Goal: Task Accomplishment & Management: Manage account settings

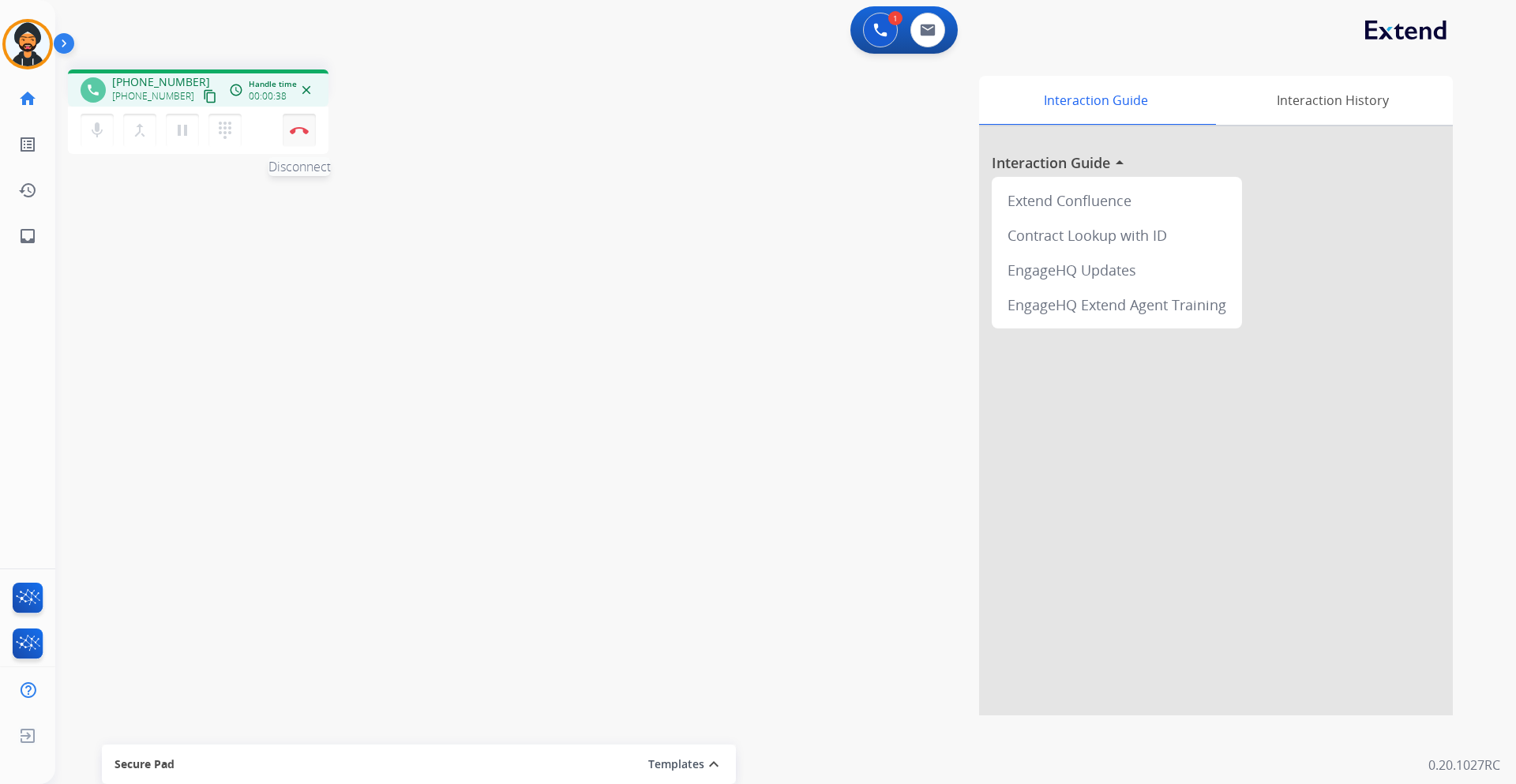
click at [301, 132] on img at bounding box center [300, 130] width 19 height 8
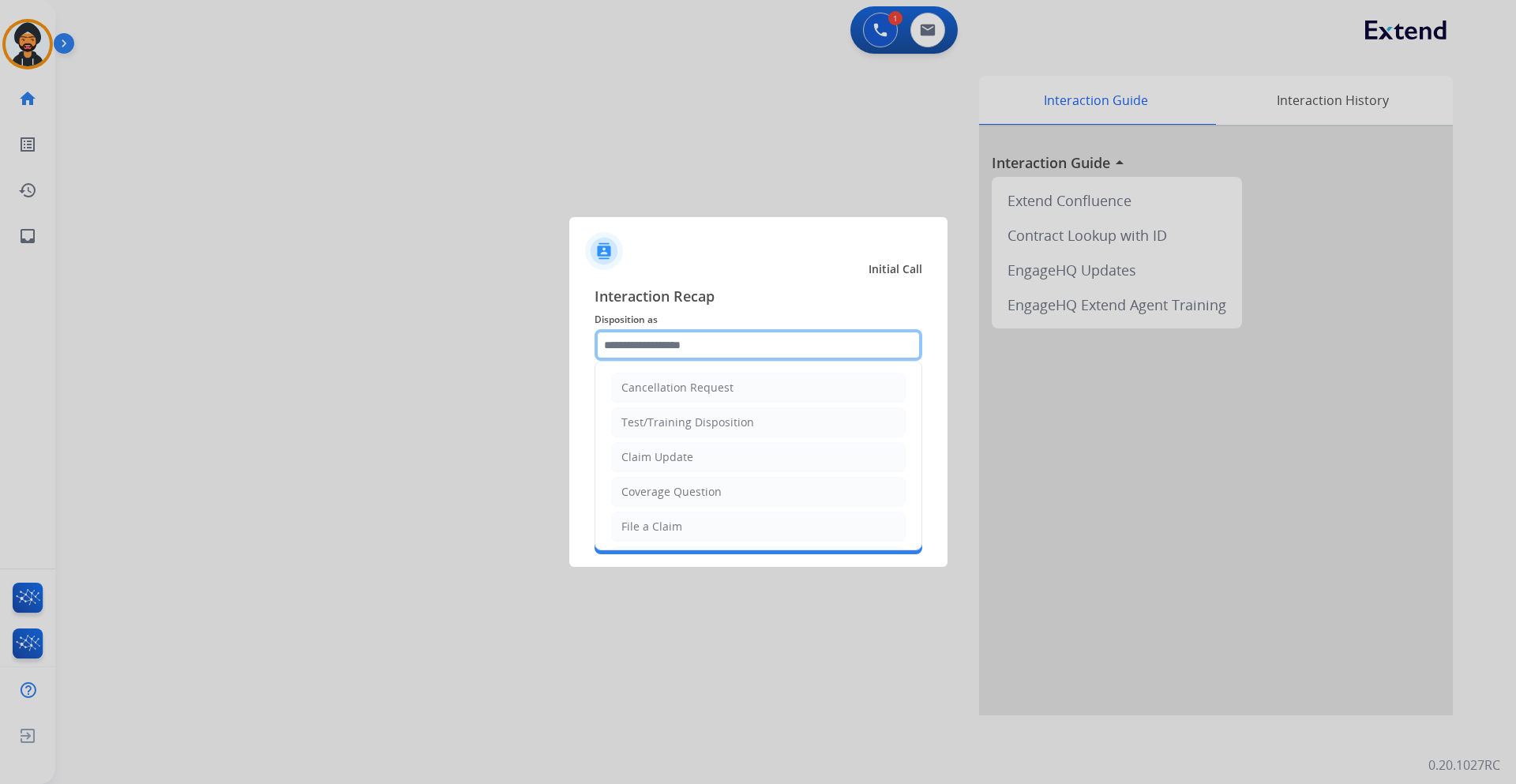
drag, startPoint x: 643, startPoint y: 356, endPoint x: 642, endPoint y: 340, distance: 16.0
click at [641, 348] on input "text" at bounding box center [758, 345] width 327 height 31
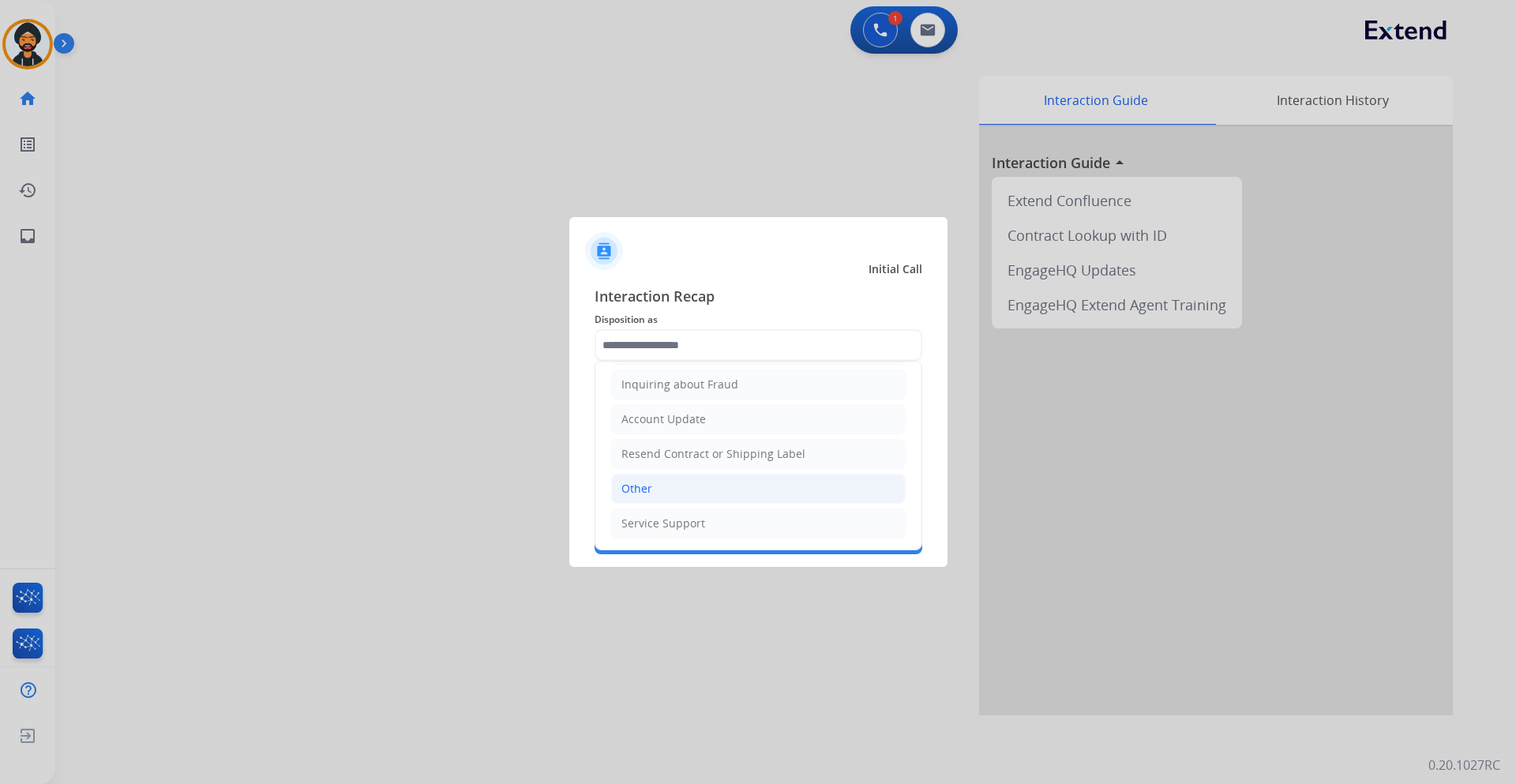
click at [660, 492] on li "Other" at bounding box center [758, 489] width 294 height 30
type input "*****"
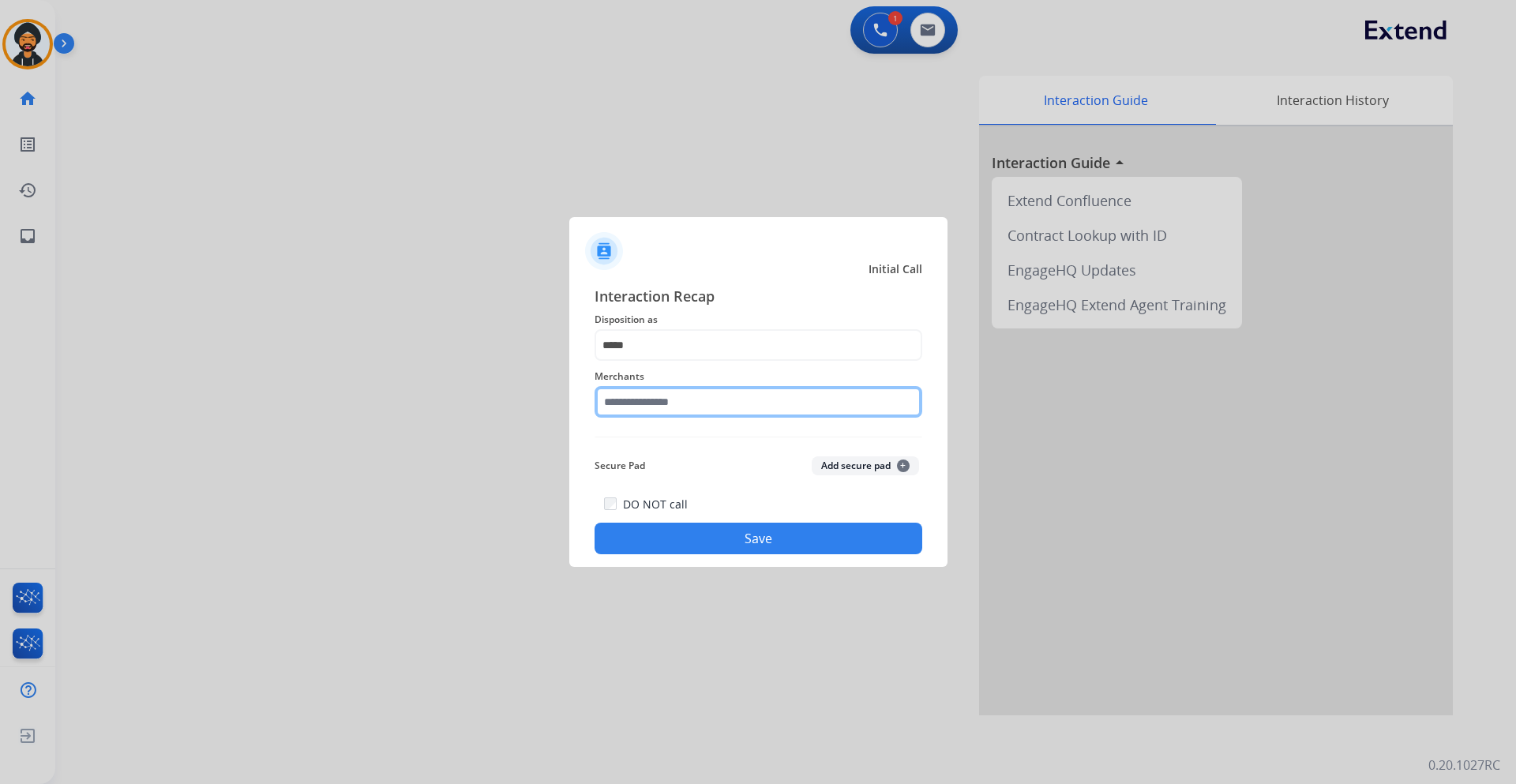
click at [647, 397] on input "text" at bounding box center [758, 402] width 327 height 31
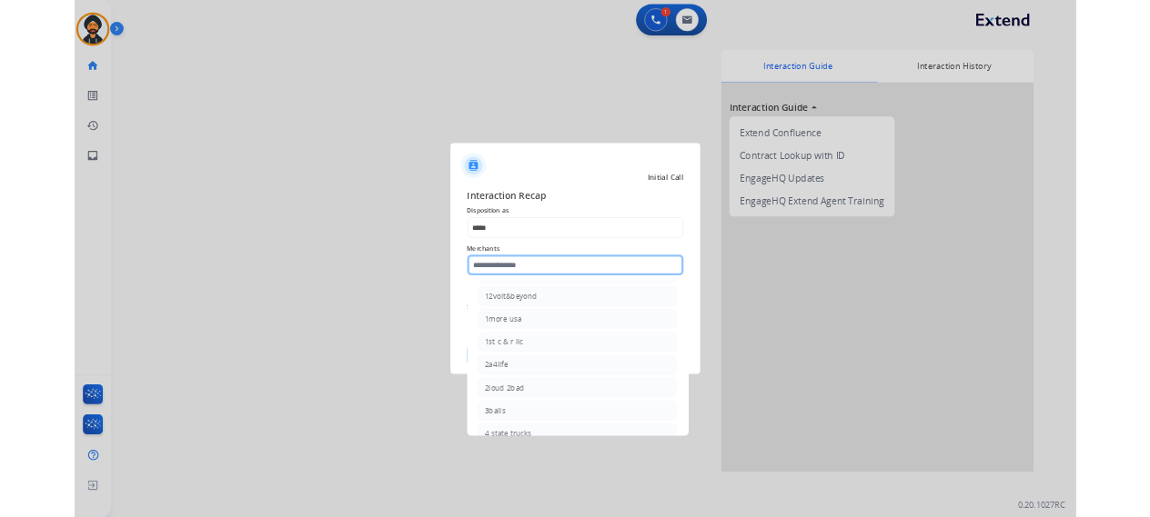
scroll to position [0, 0]
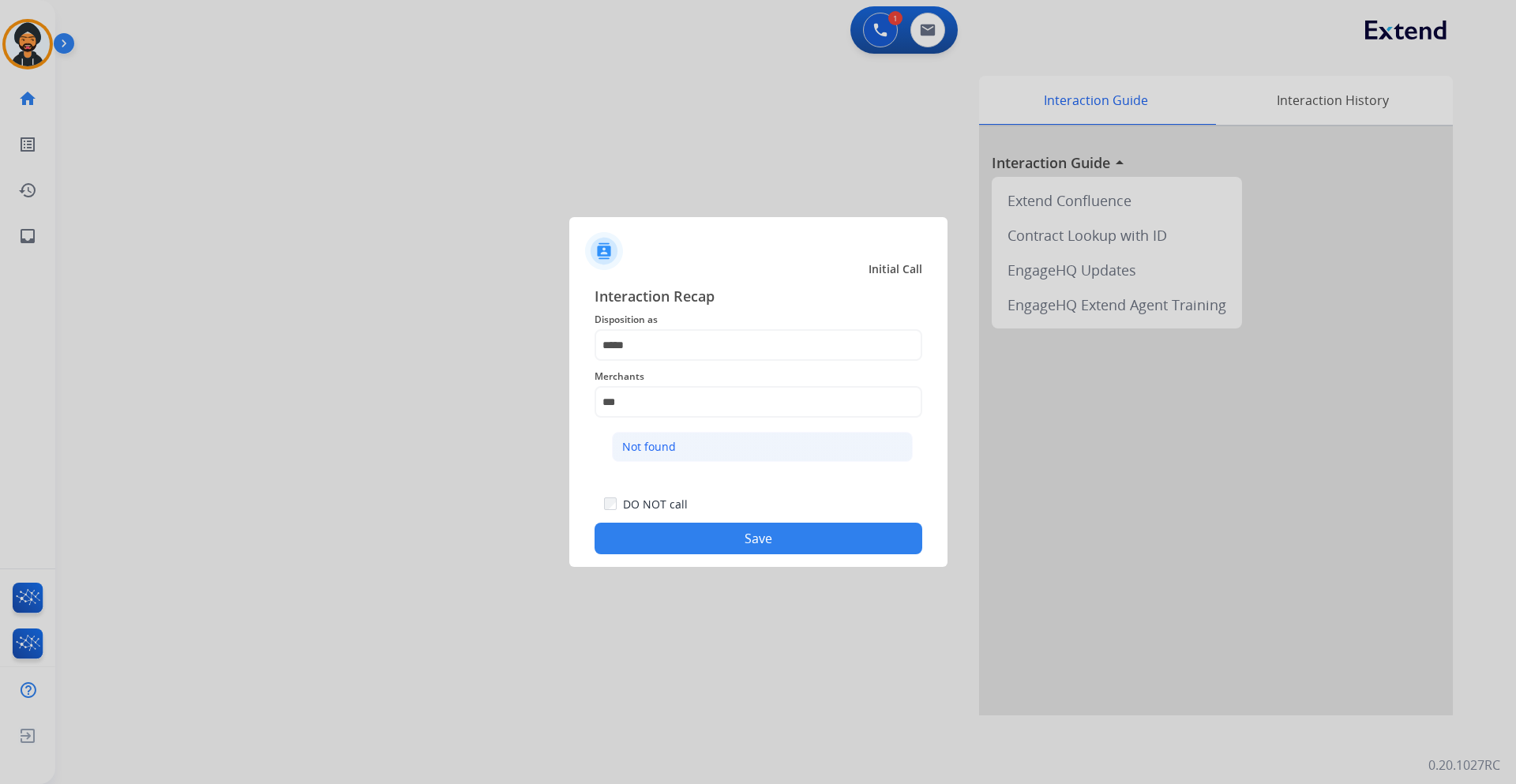
click at [667, 455] on div "Not found" at bounding box center [649, 447] width 54 height 16
type input "*********"
click at [689, 542] on button "Save" at bounding box center [758, 538] width 327 height 31
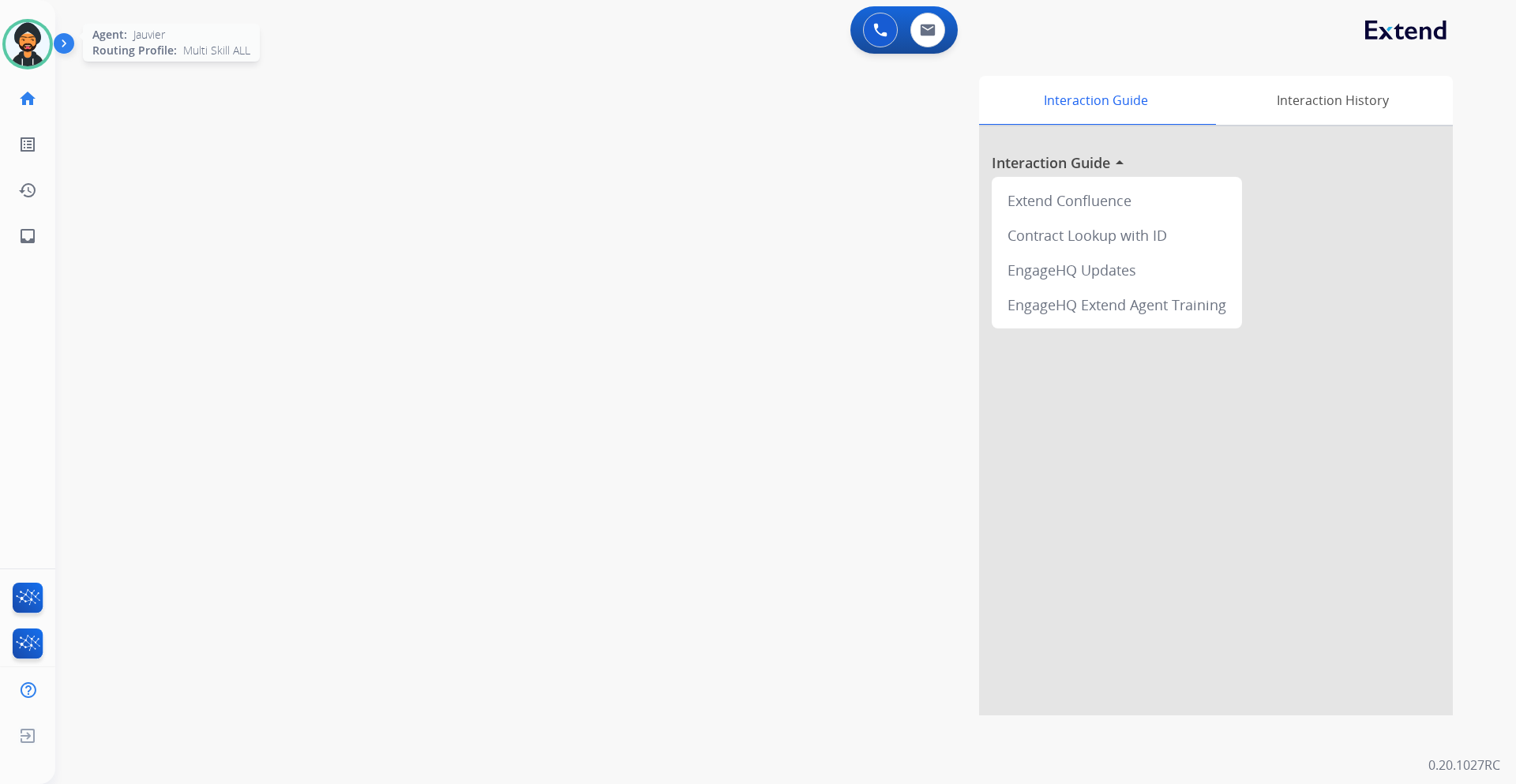
click at [20, 31] on img at bounding box center [27, 43] width 44 height 44
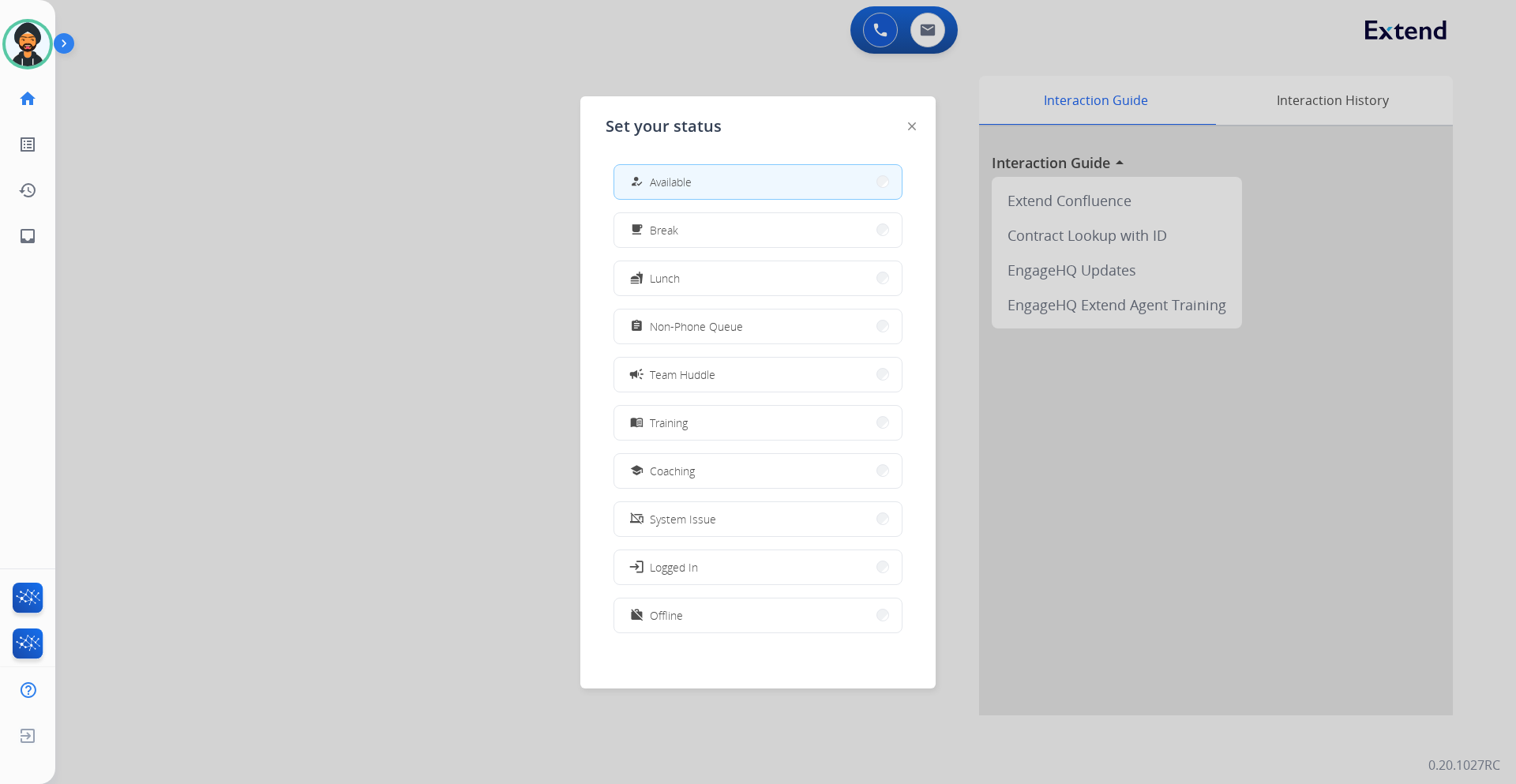
click at [651, 175] on div "how_to_reg Available" at bounding box center [659, 181] width 65 height 19
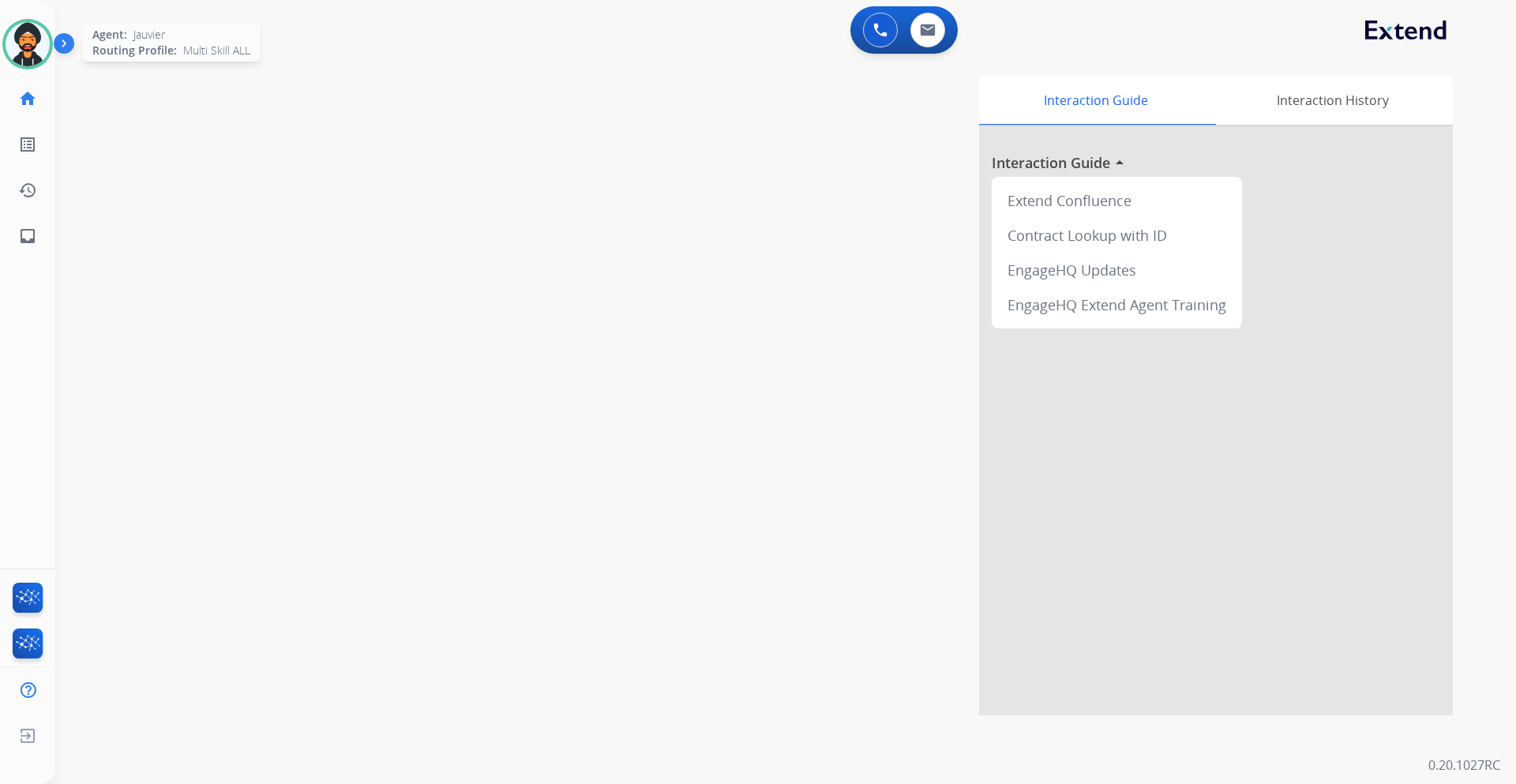
click at [29, 43] on img at bounding box center [27, 43] width 44 height 44
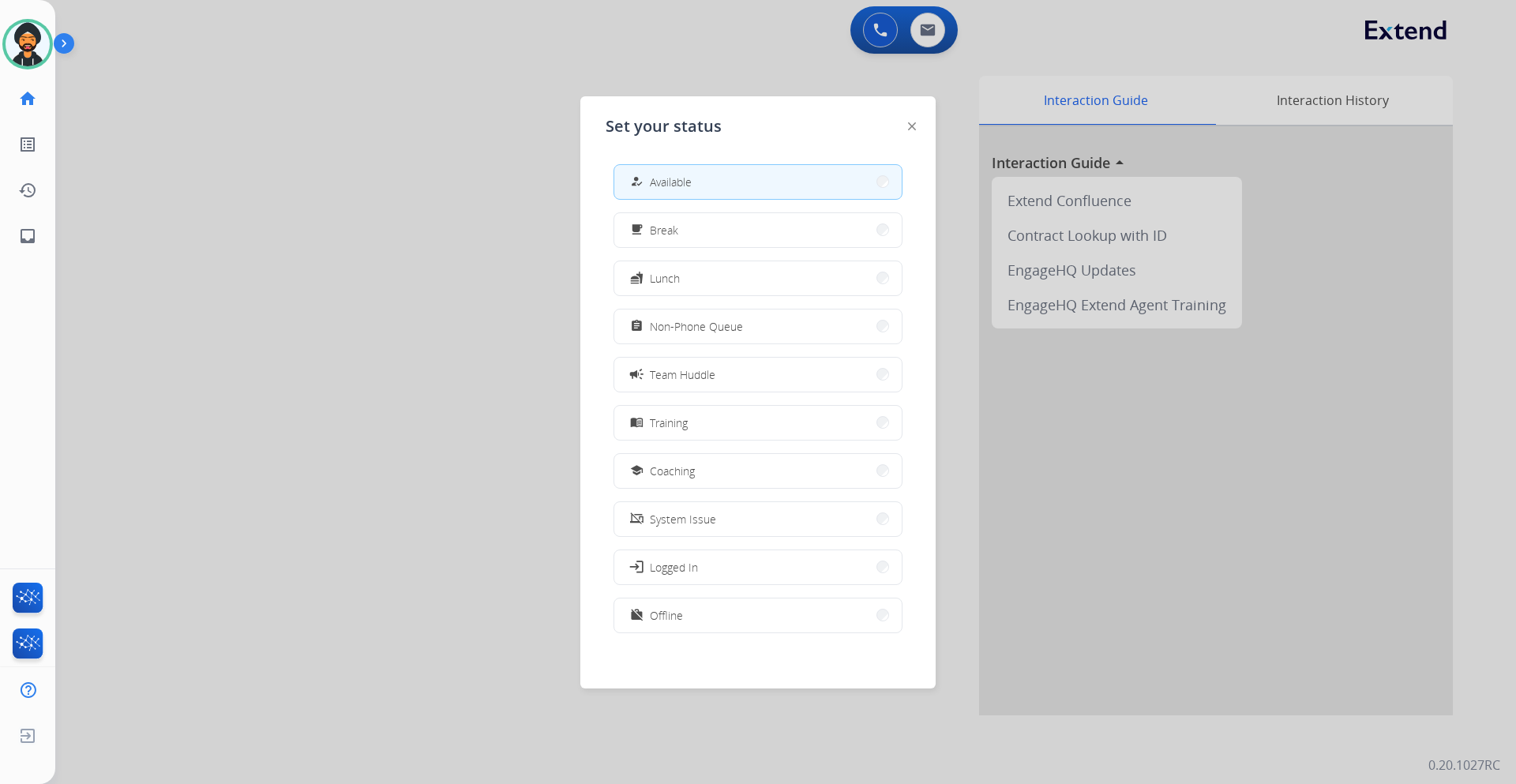
click at [684, 184] on span "Available" at bounding box center [670, 181] width 42 height 16
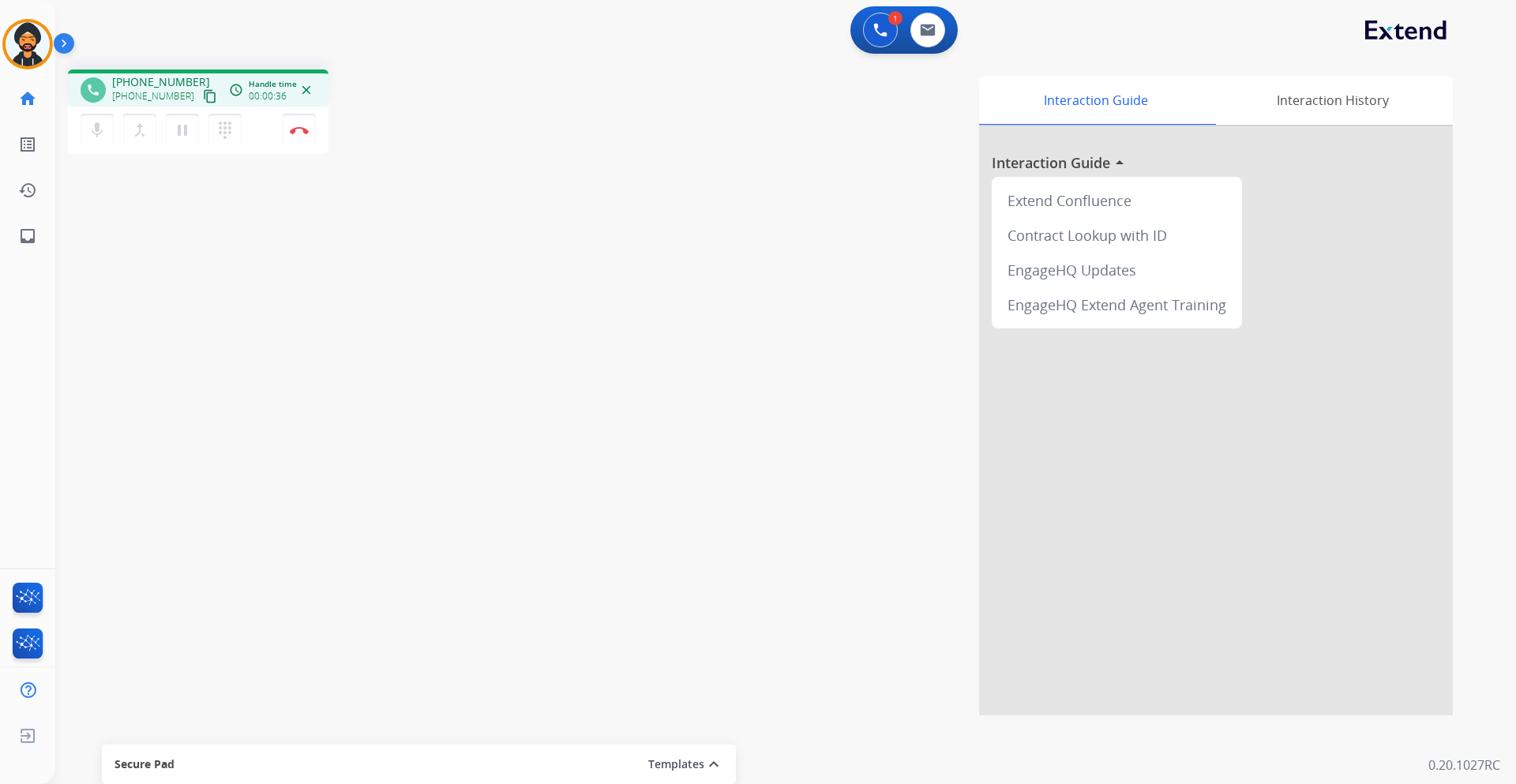
click at [203, 96] on mat-icon "content_copy" at bounding box center [210, 96] width 14 height 14
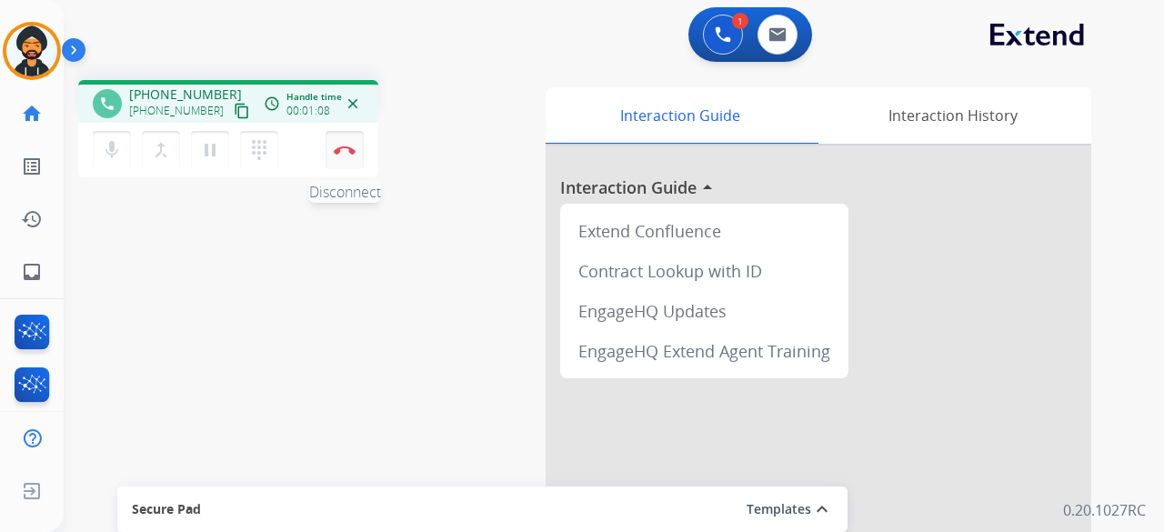
click at [348, 156] on button "Disconnect" at bounding box center [345, 150] width 38 height 38
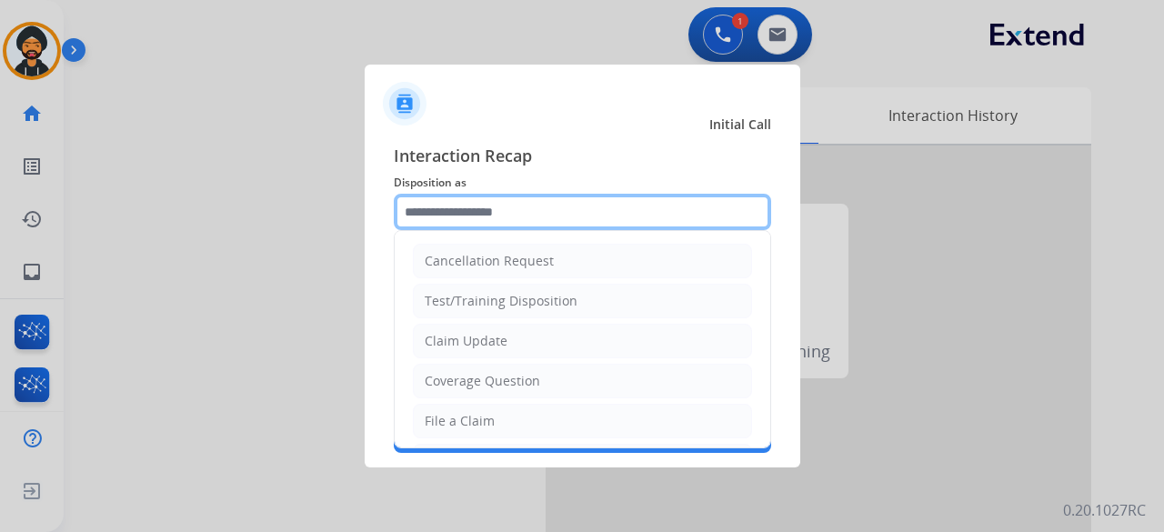
click at [468, 218] on input "text" at bounding box center [582, 212] width 377 height 36
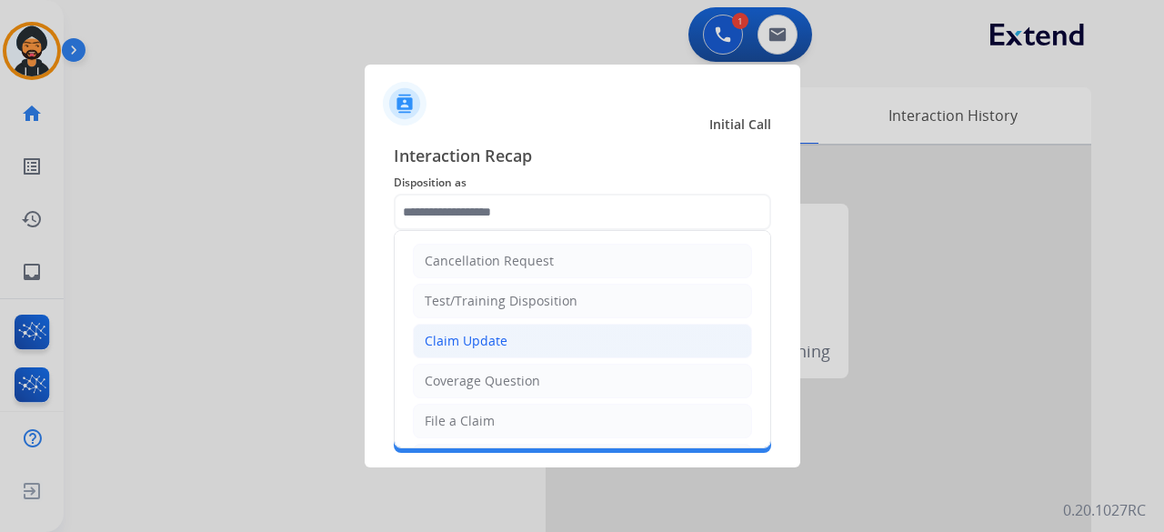
click at [488, 345] on div "Claim Update" at bounding box center [466, 341] width 83 height 18
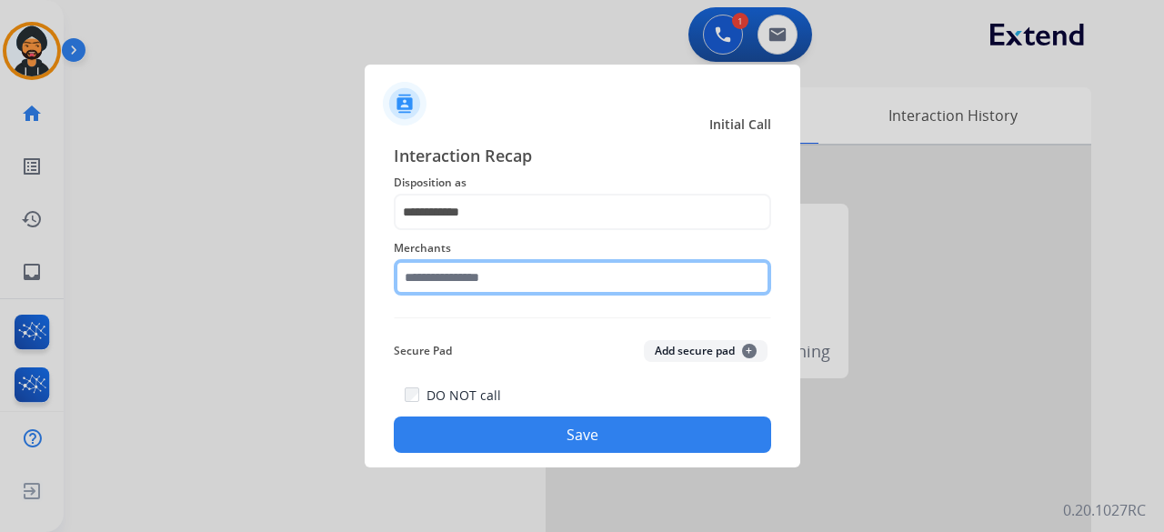
click at [466, 269] on input "text" at bounding box center [582, 277] width 377 height 36
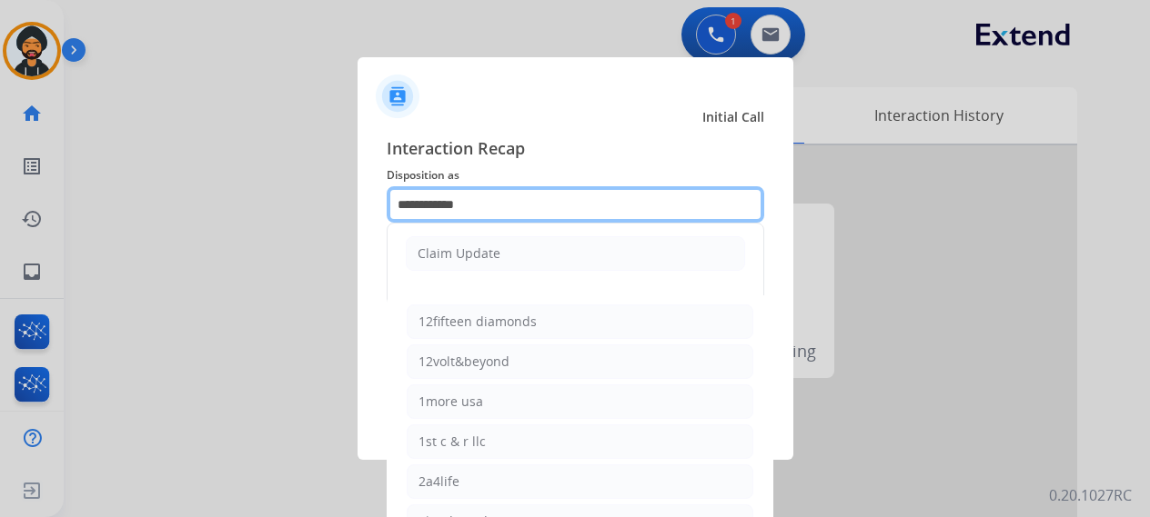
drag, startPoint x: 490, startPoint y: 205, endPoint x: 33, endPoint y: 195, distance: 457.6
click at [0, 195] on app-contact-recap-modal "**********" at bounding box center [0, 258] width 0 height 517
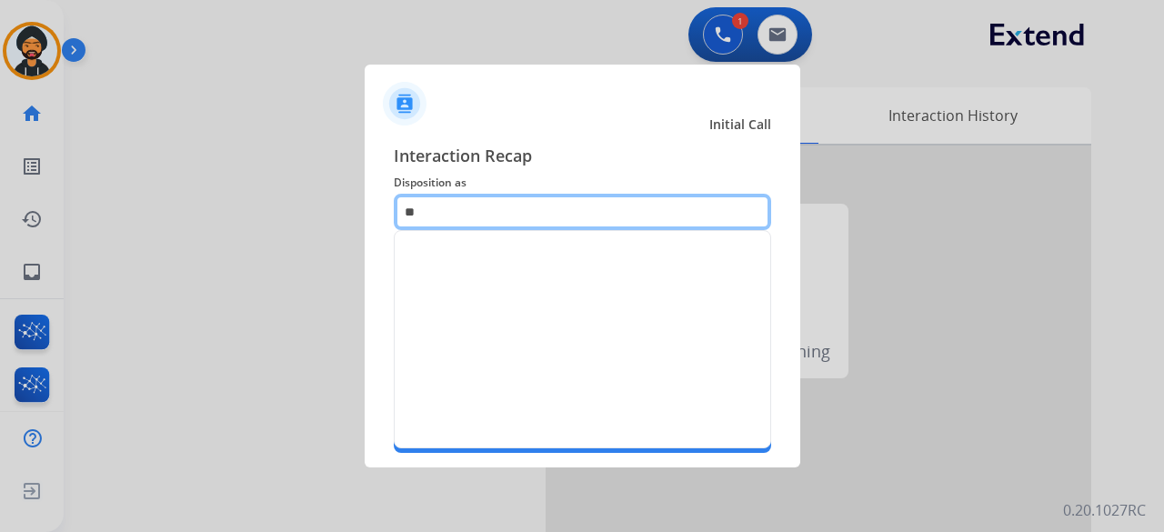
type input "*"
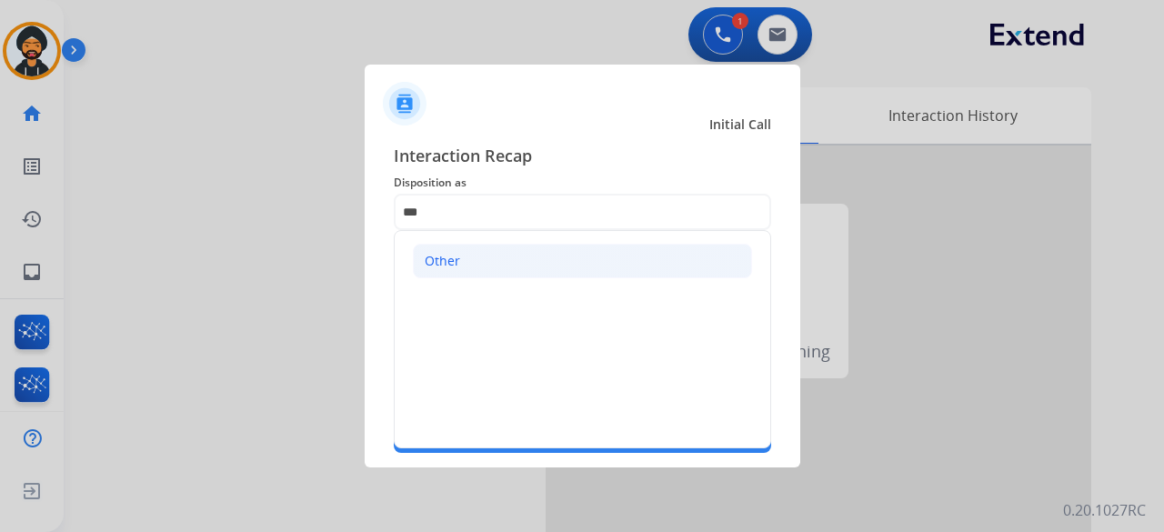
click at [480, 256] on li "Other" at bounding box center [582, 261] width 339 height 35
type input "*****"
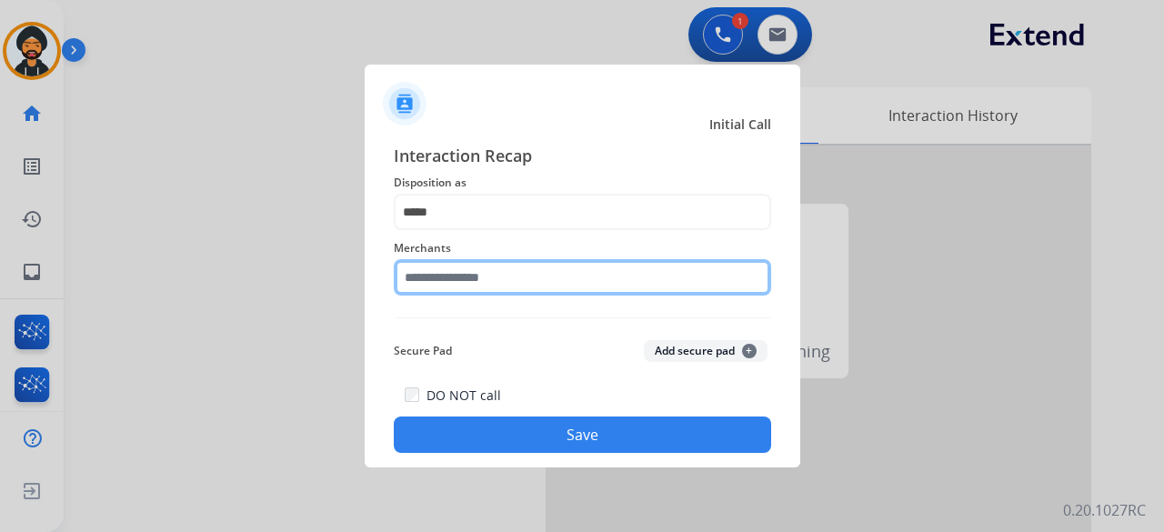
click at [460, 283] on input "text" at bounding box center [582, 277] width 377 height 36
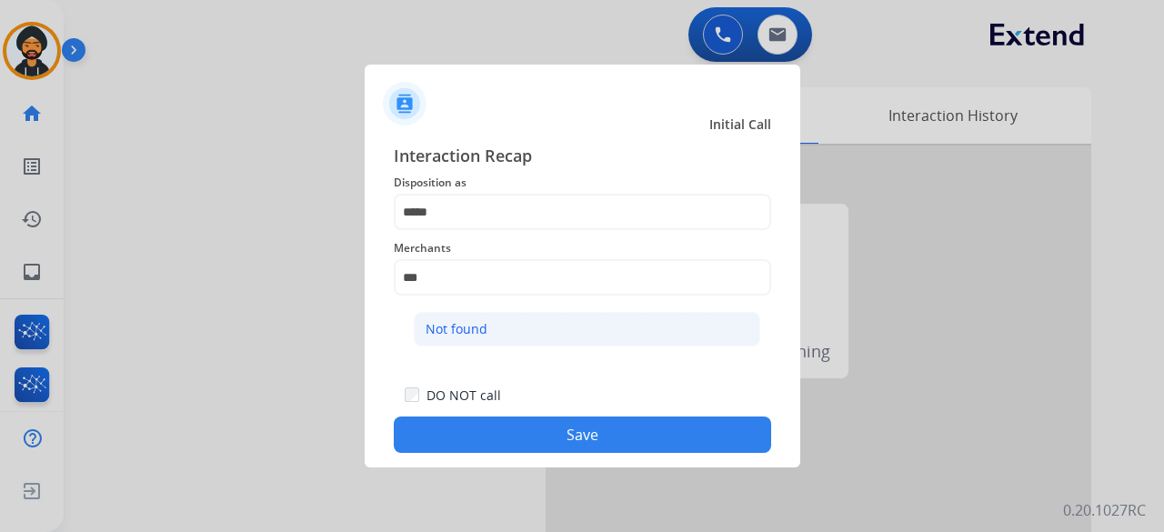
click at [504, 329] on li "Not found" at bounding box center [587, 329] width 346 height 35
type input "*********"
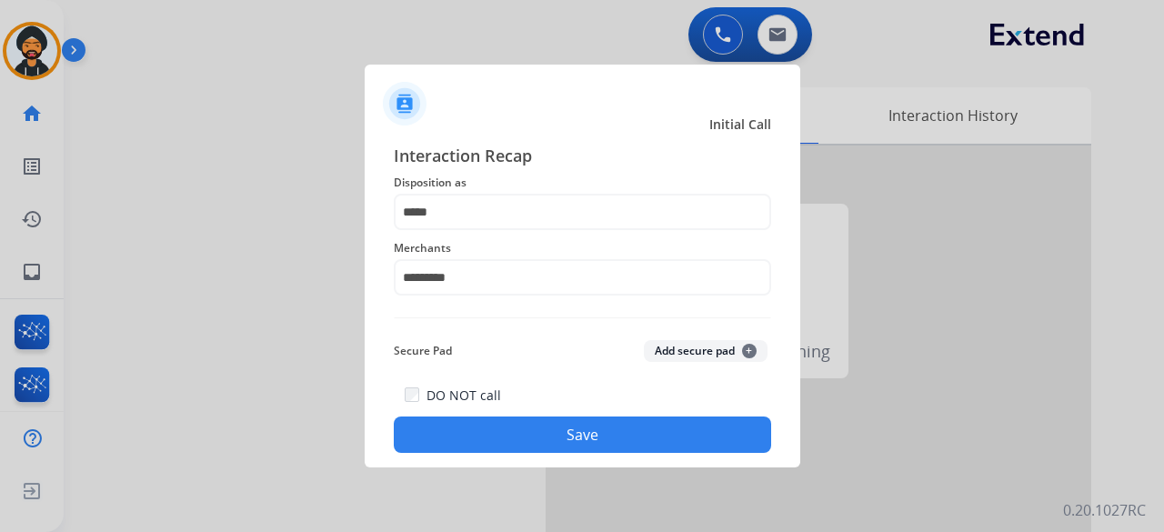
click at [493, 427] on button "Save" at bounding box center [582, 435] width 377 height 36
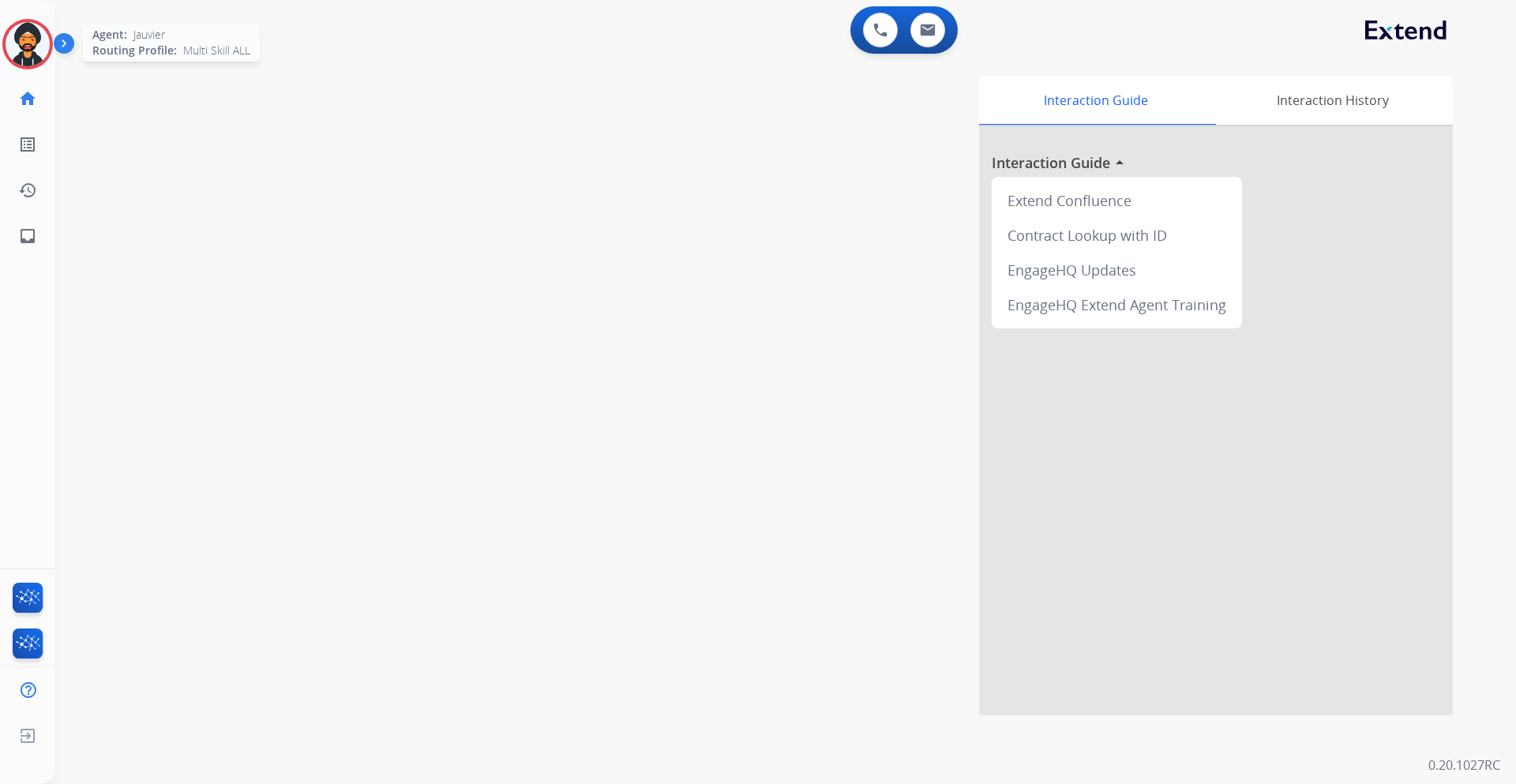
click at [35, 47] on img at bounding box center [27, 43] width 44 height 44
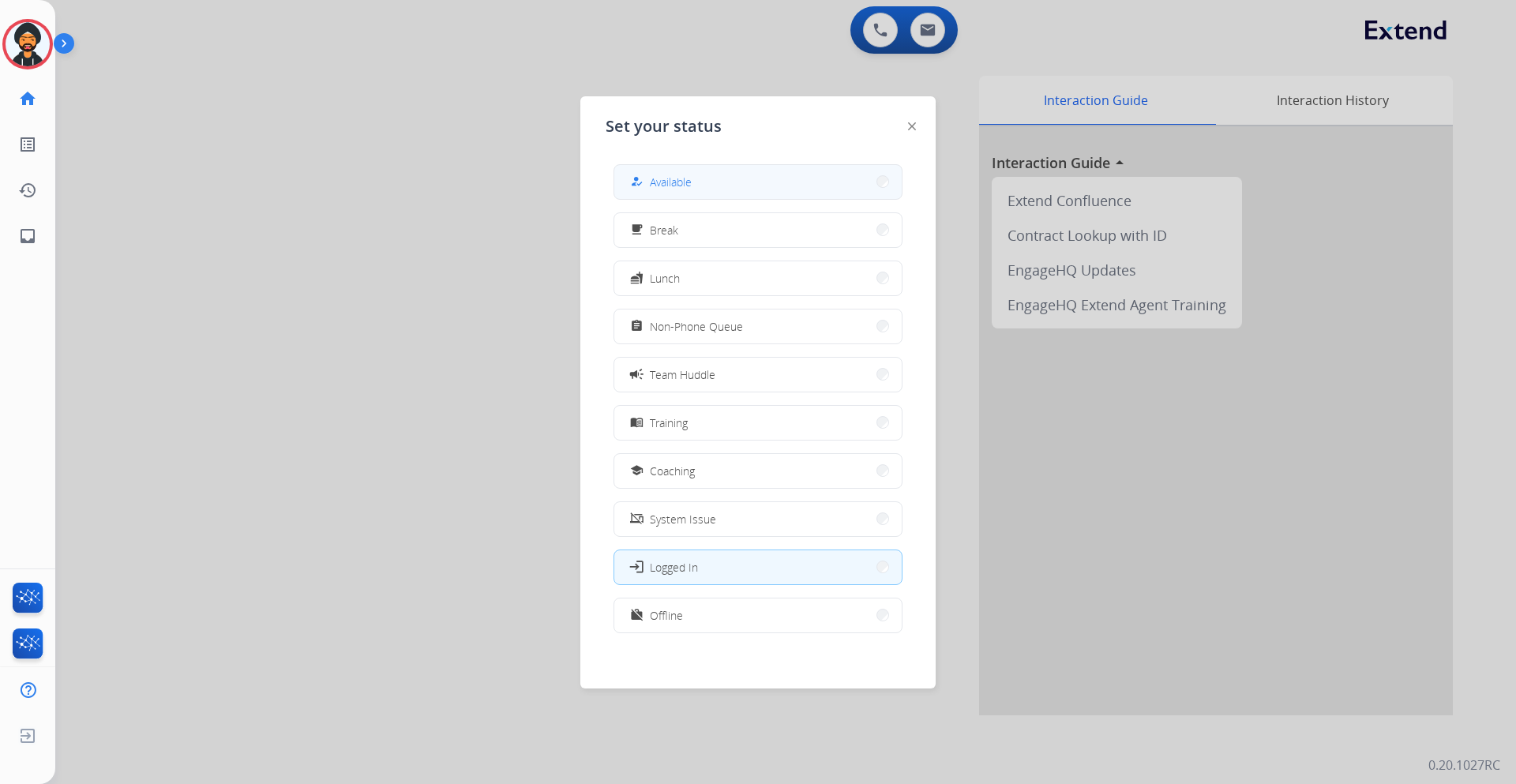
click at [735, 188] on button "how_to_reg Available" at bounding box center [758, 181] width 287 height 34
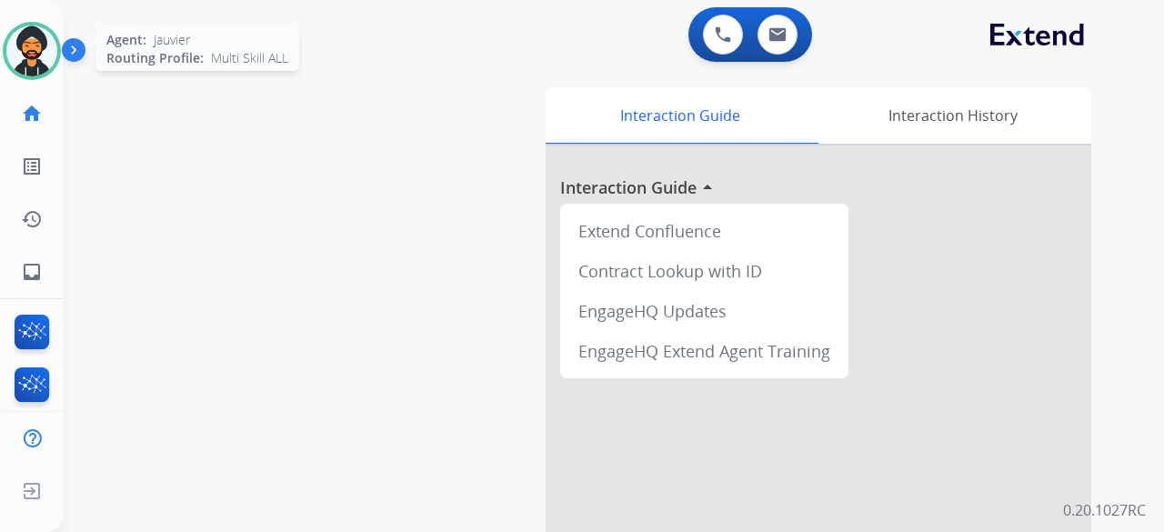
click at [42, 55] on img at bounding box center [31, 50] width 51 height 51
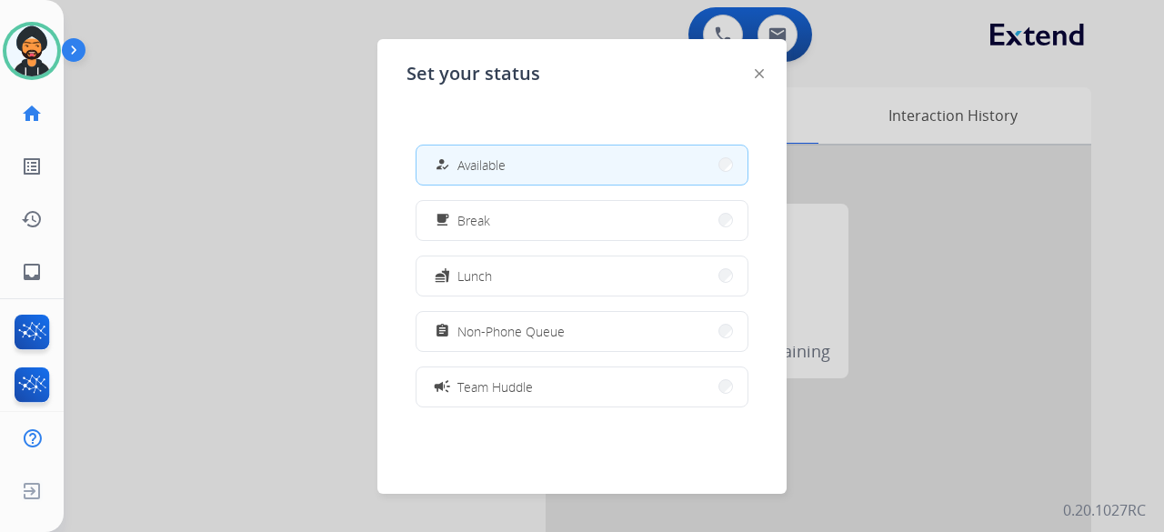
click at [613, 156] on button "how_to_reg Available" at bounding box center [582, 165] width 331 height 39
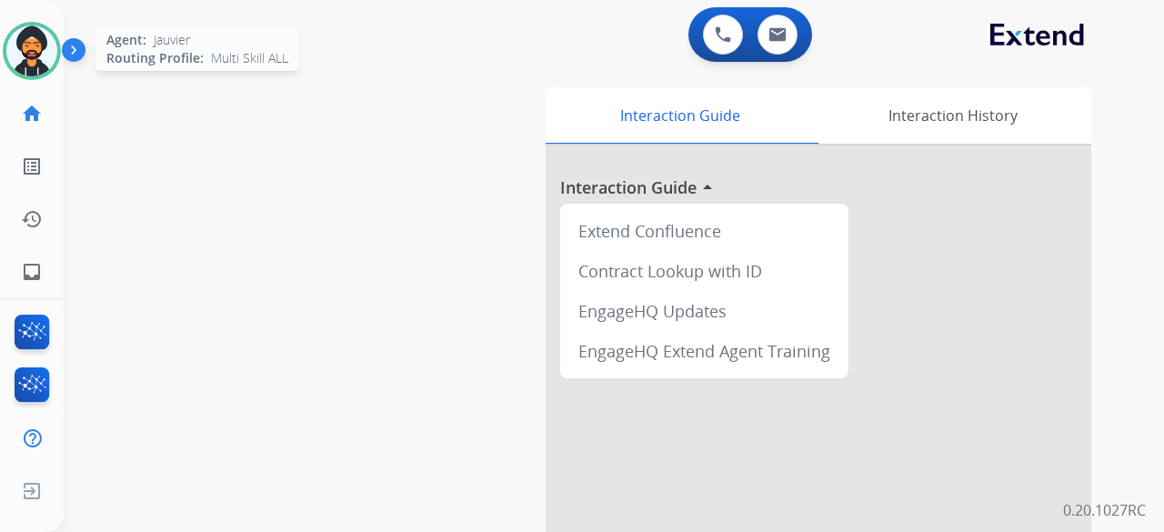
click at [44, 45] on img at bounding box center [31, 50] width 51 height 51
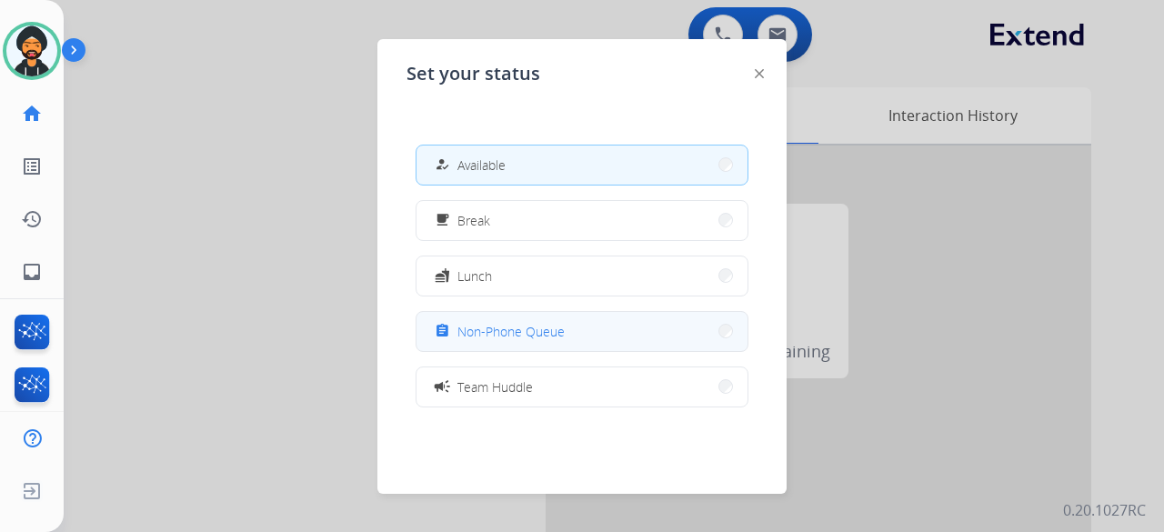
click at [542, 336] on span "Non-Phone Queue" at bounding box center [510, 331] width 107 height 19
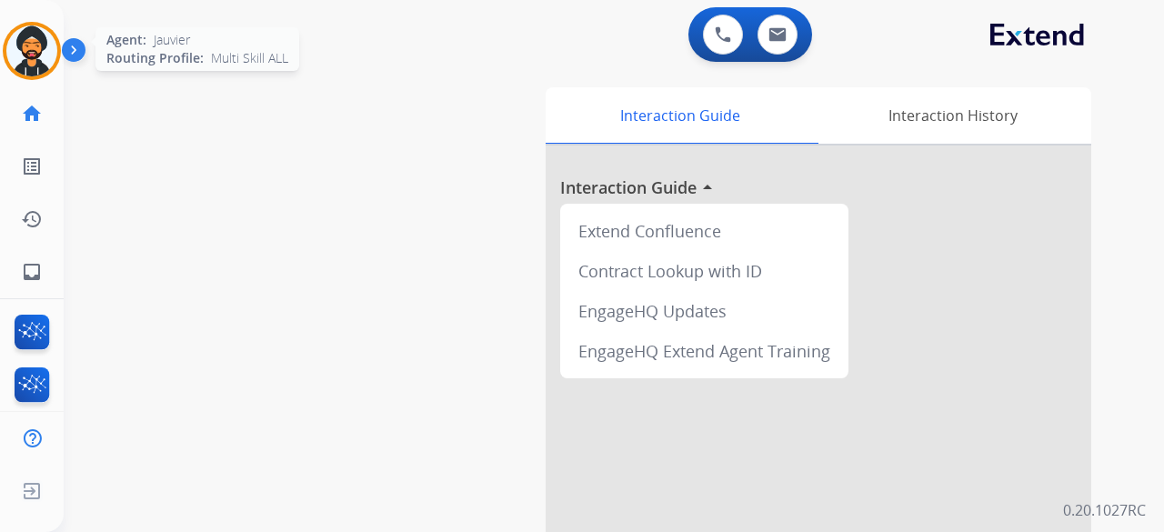
click at [25, 45] on img at bounding box center [31, 50] width 51 height 51
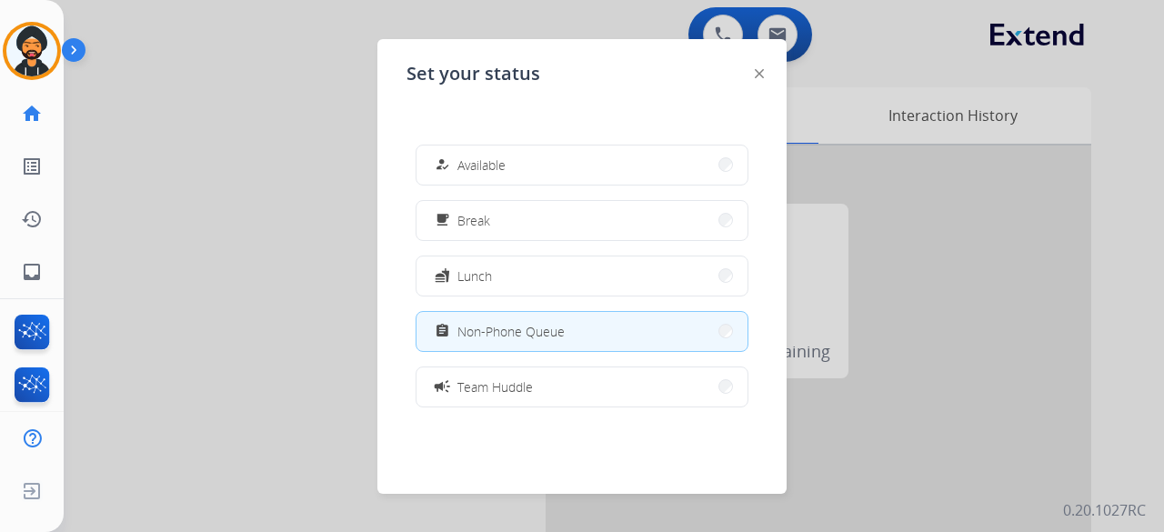
drag, startPoint x: 511, startPoint y: 172, endPoint x: 565, endPoint y: 323, distance: 160.2
click at [563, 329] on div "how_to_reg Available free_breakfast Break fastfood Lunch assignment Non-Phone Q…" at bounding box center [582, 275] width 351 height 291
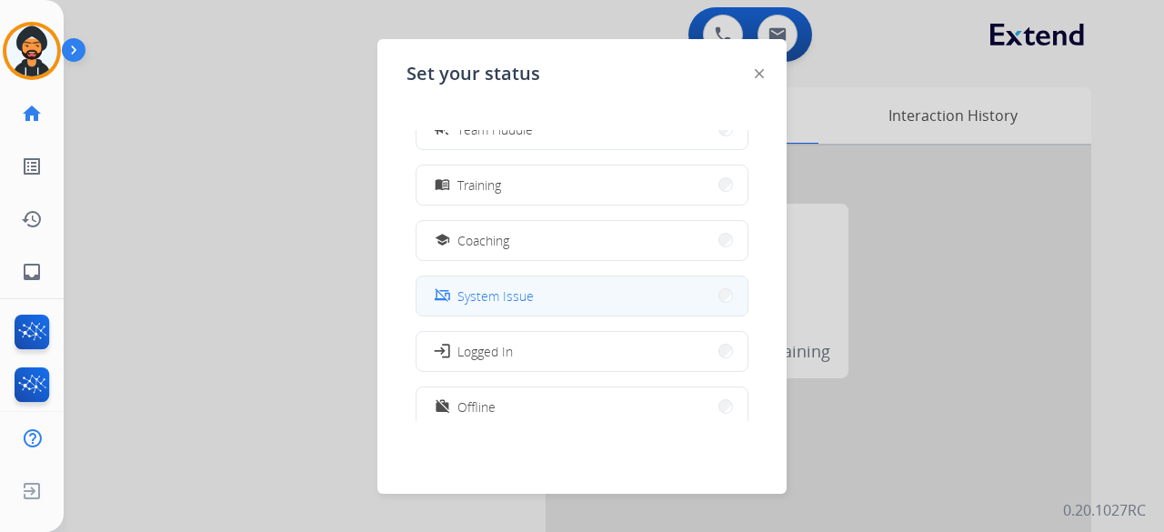
scroll to position [287, 0]
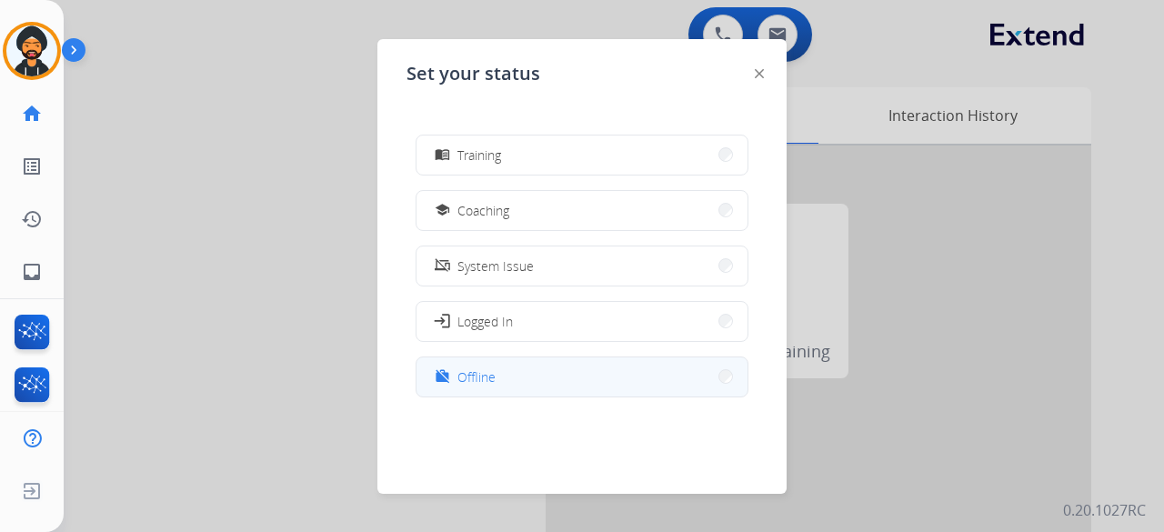
click at [597, 360] on button "work_off Offline" at bounding box center [582, 376] width 331 height 39
